Goal: Task Accomplishment & Management: Complete application form

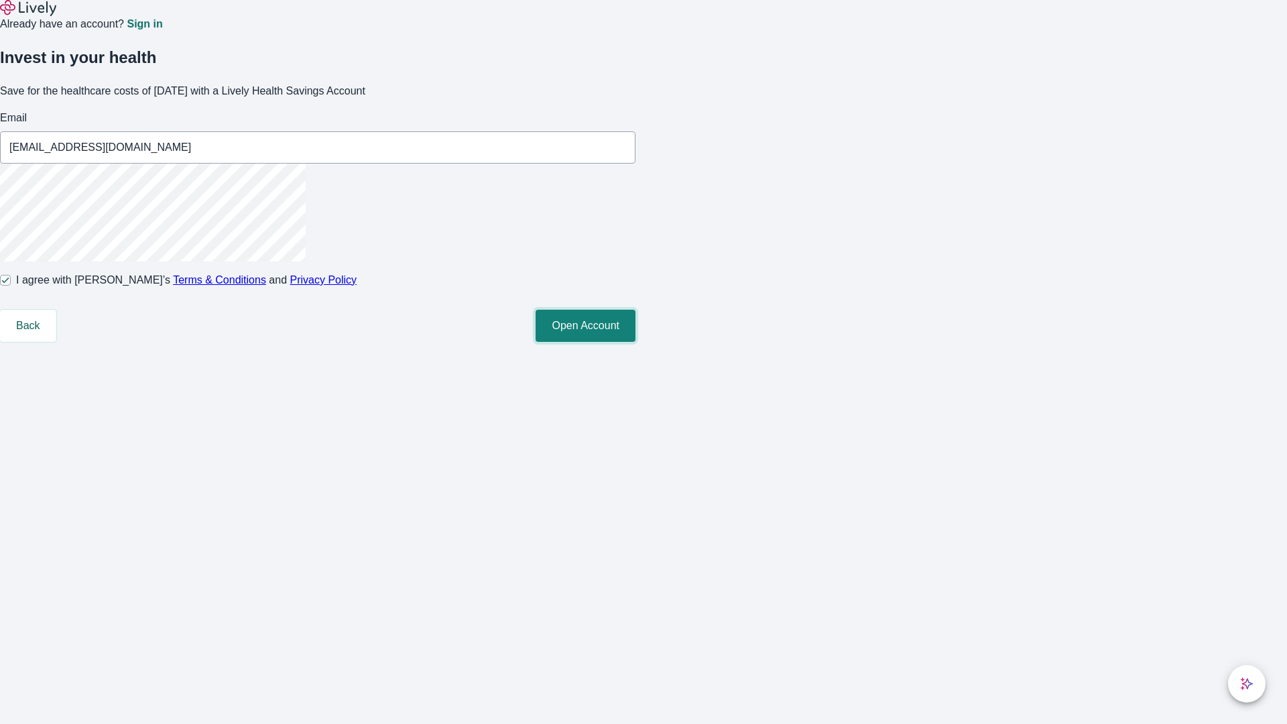
click at [636, 342] on button "Open Account" at bounding box center [586, 326] width 100 height 32
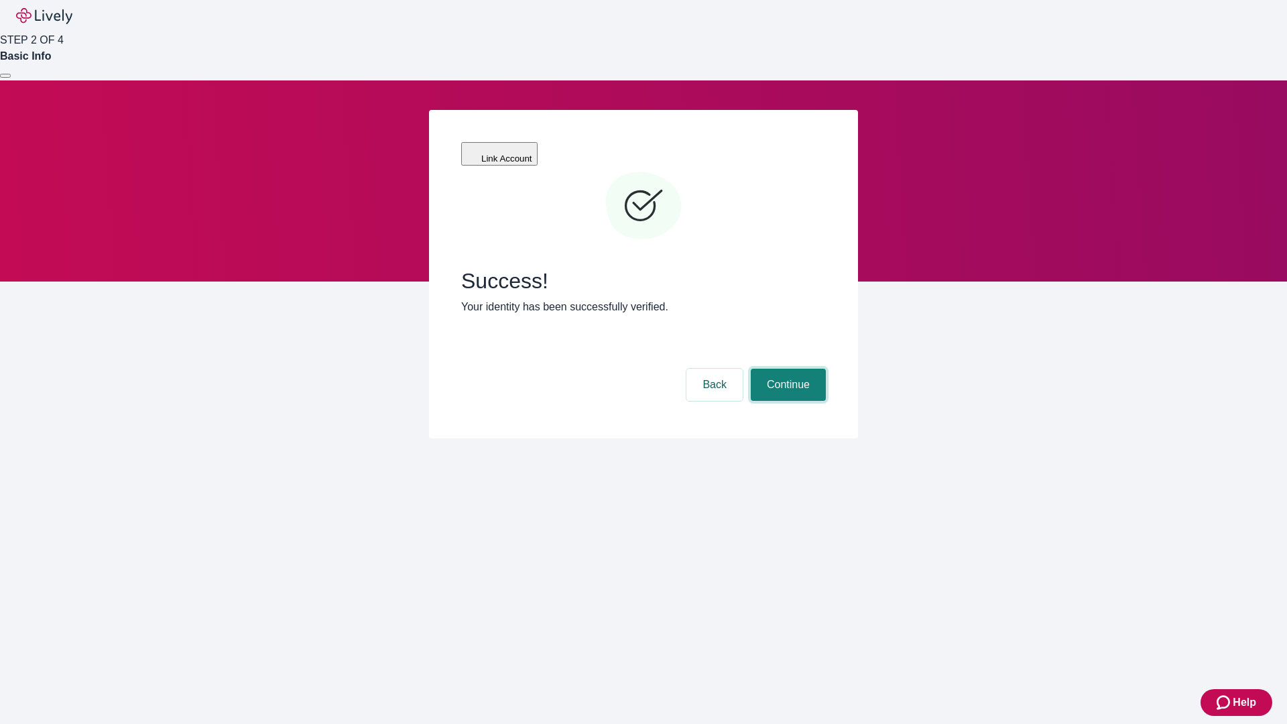
click at [787, 369] on button "Continue" at bounding box center [788, 385] width 75 height 32
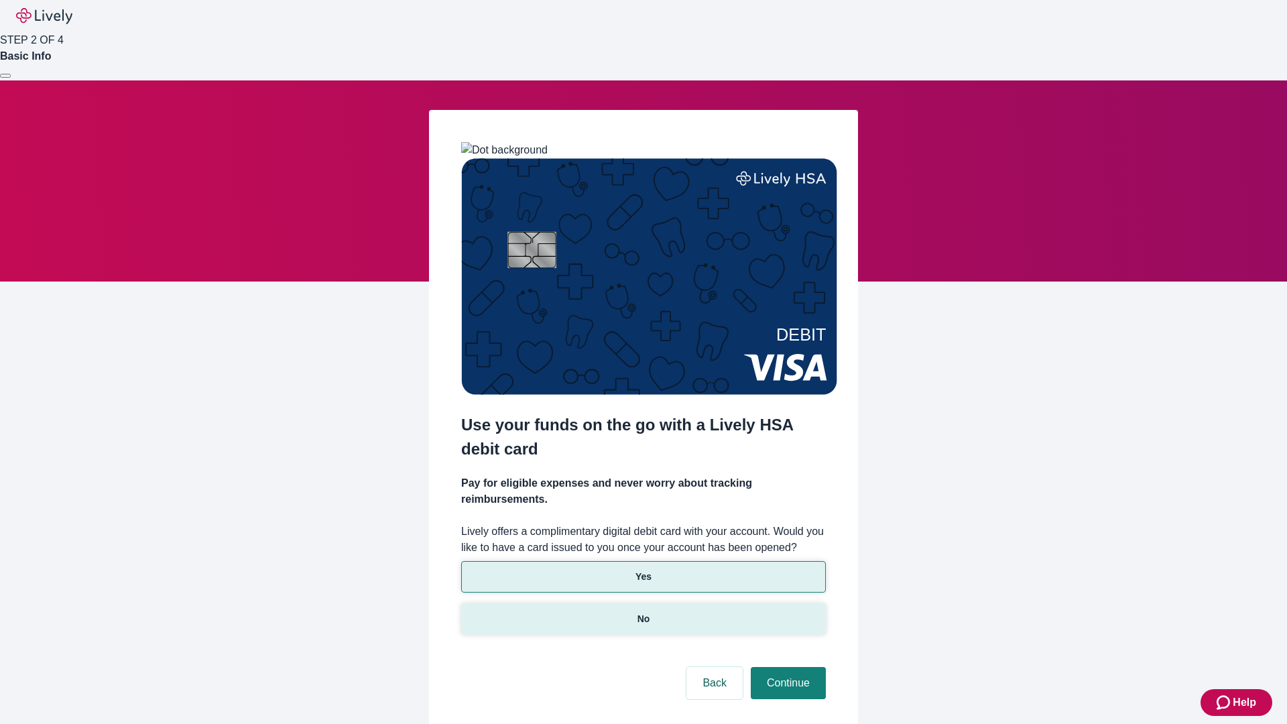
click at [643, 612] on p "No" at bounding box center [644, 619] width 13 height 14
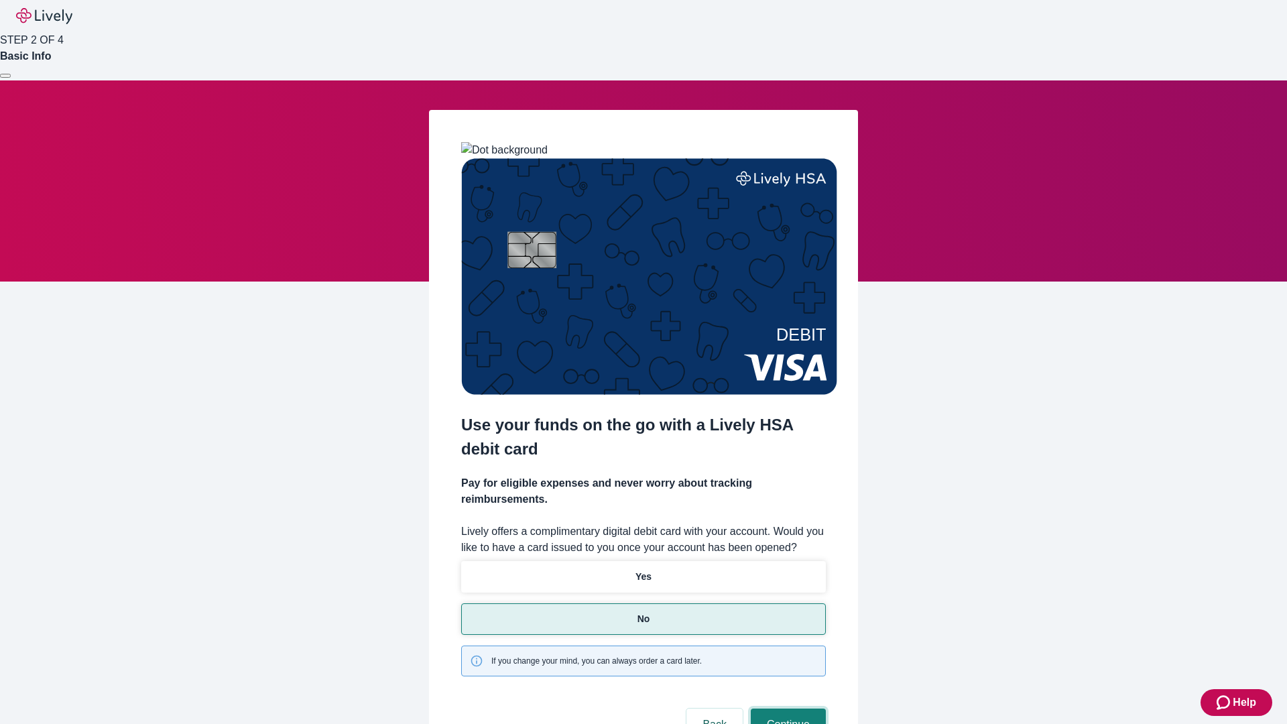
click at [787, 709] on button "Continue" at bounding box center [788, 725] width 75 height 32
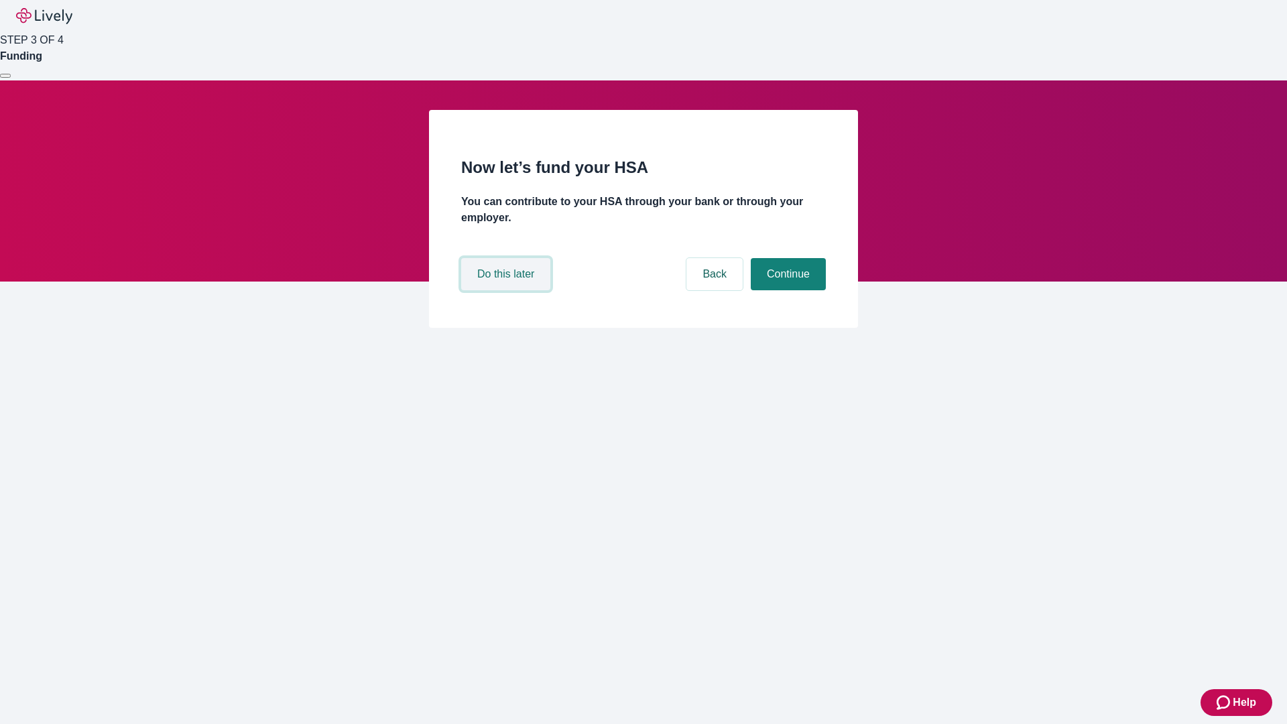
click at [508, 290] on button "Do this later" at bounding box center [505, 274] width 89 height 32
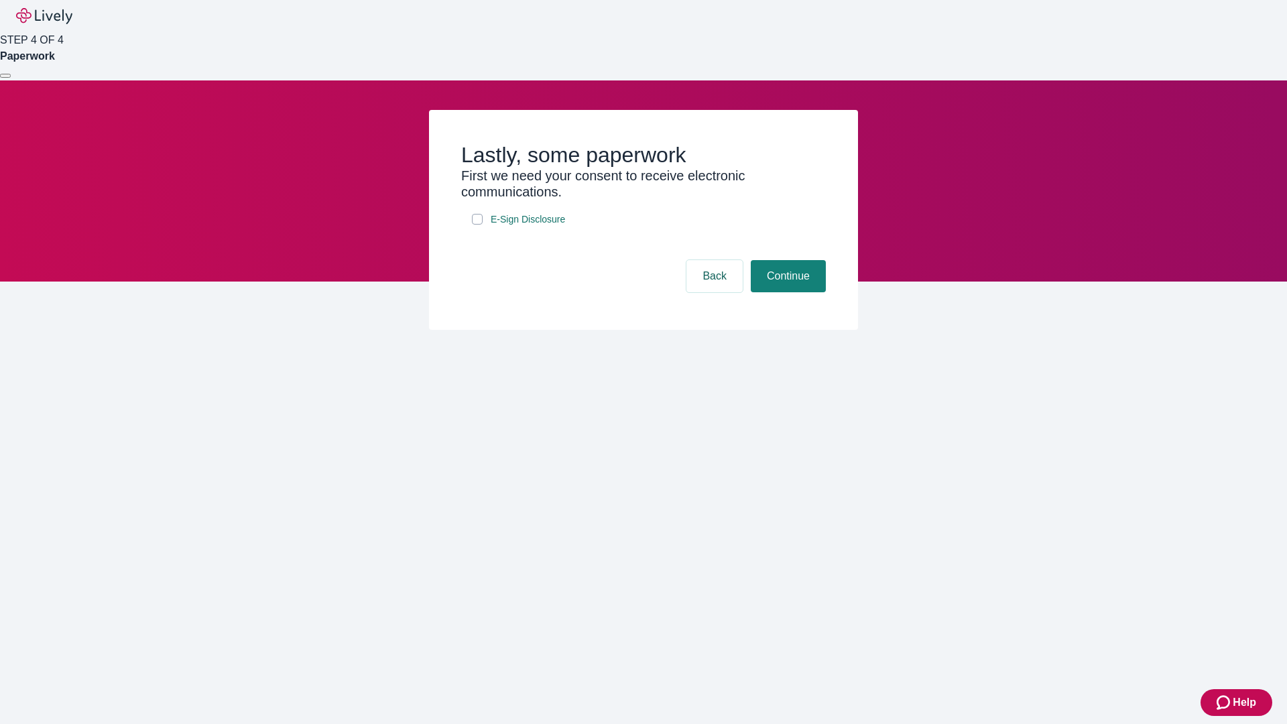
click at [477, 225] on input "E-Sign Disclosure" at bounding box center [477, 219] width 11 height 11
checkbox input "true"
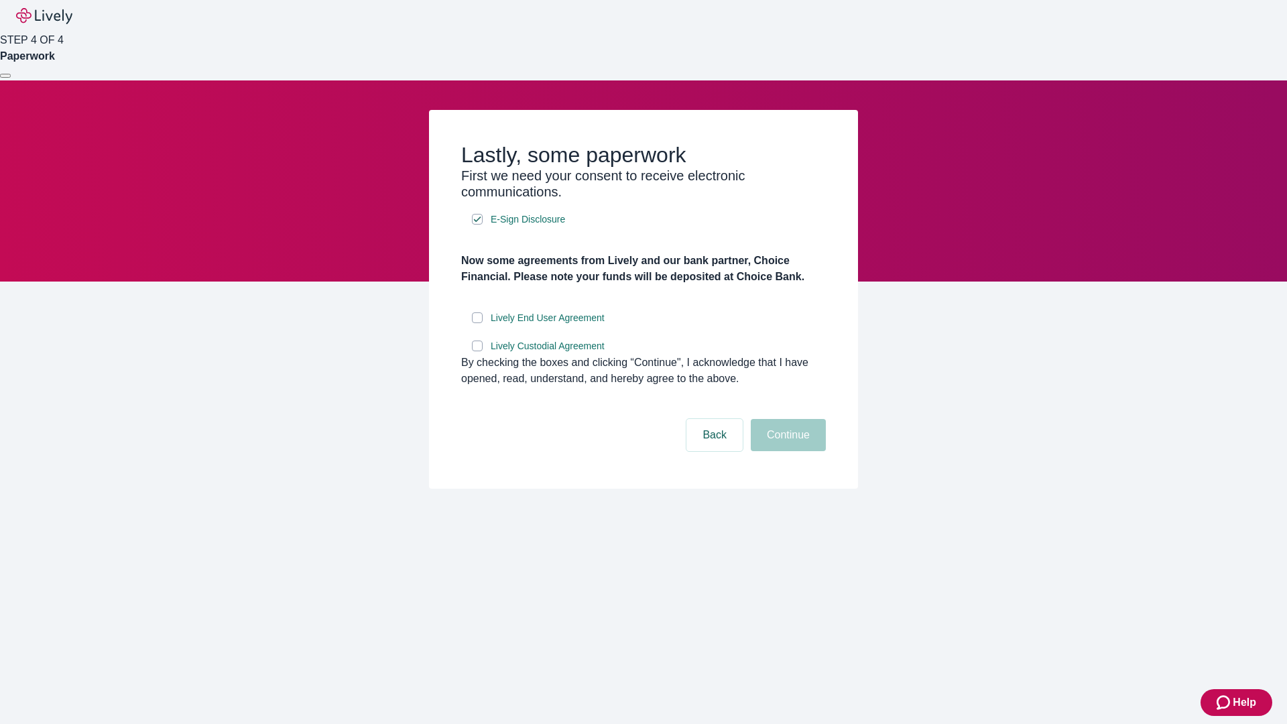
click at [477, 323] on input "Lively End User Agreement" at bounding box center [477, 317] width 11 height 11
checkbox input "true"
click at [477, 351] on input "Lively Custodial Agreement" at bounding box center [477, 346] width 11 height 11
checkbox input "true"
click at [787, 451] on button "Continue" at bounding box center [788, 435] width 75 height 32
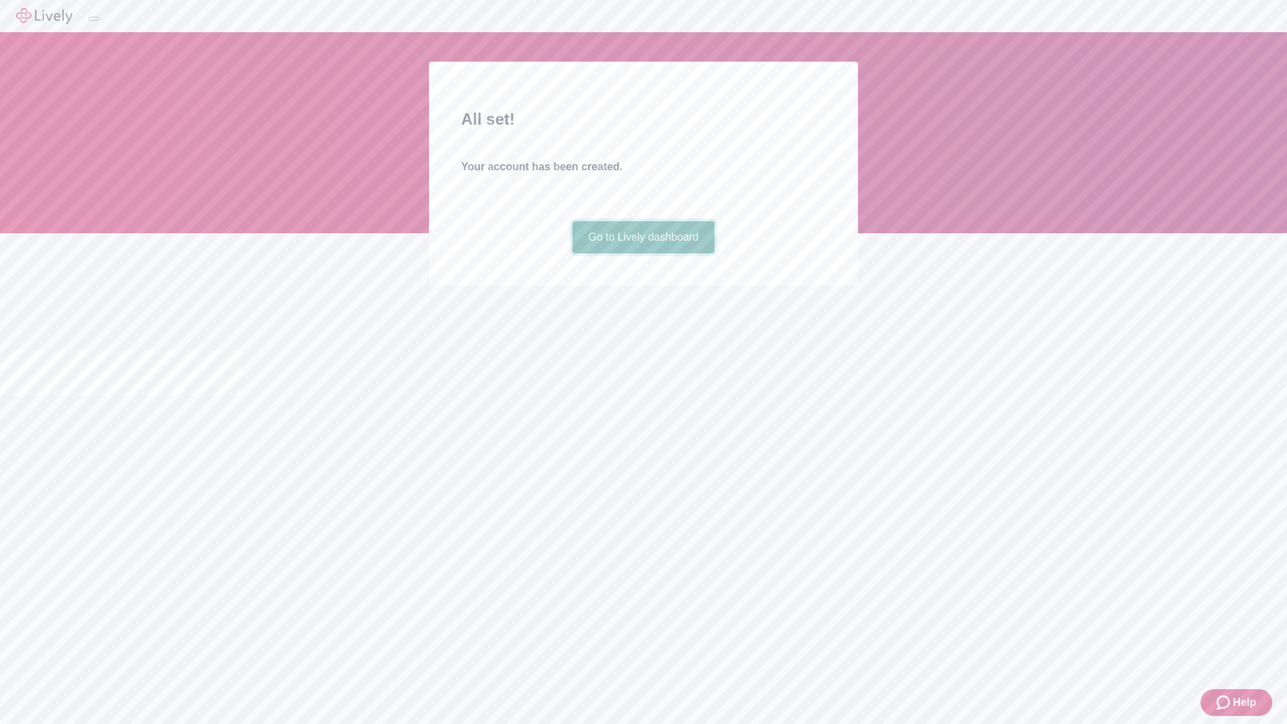
click at [643, 253] on link "Go to Lively dashboard" at bounding box center [644, 237] width 143 height 32
